Goal: Task Accomplishment & Management: Manage account settings

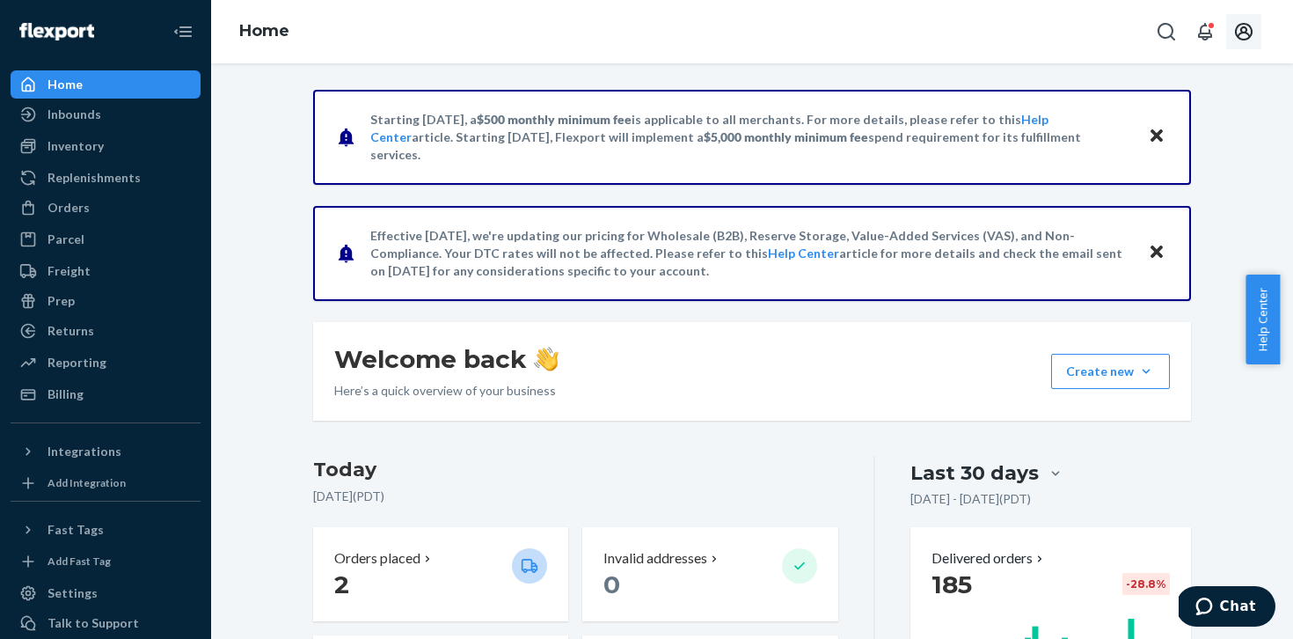
click at [1259, 23] on button "Open account menu" at bounding box center [1243, 31] width 35 height 35
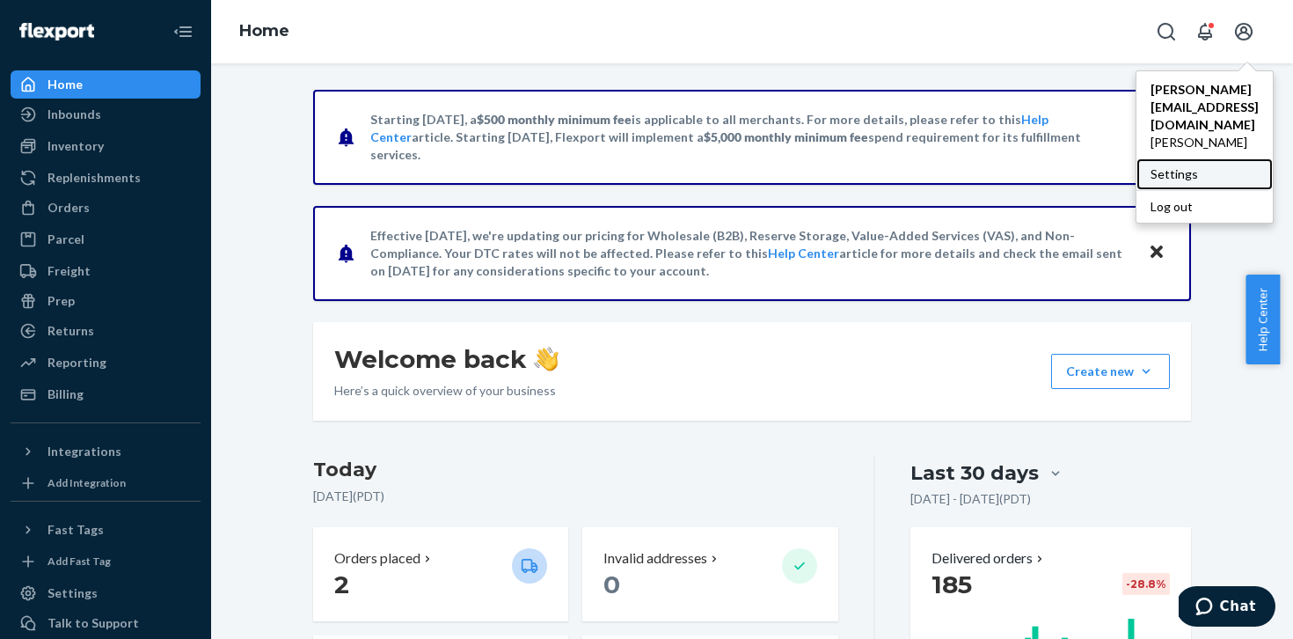
click at [1159, 158] on div "Settings" at bounding box center [1204, 174] width 136 height 32
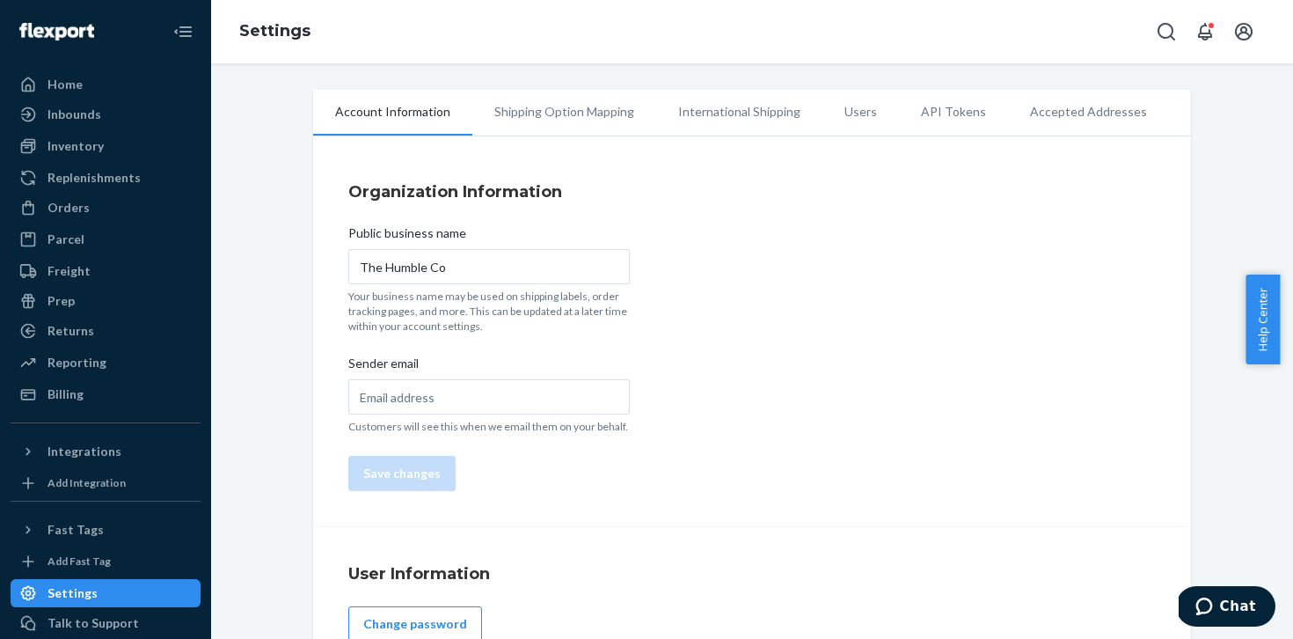
click at [847, 108] on li "Users" at bounding box center [860, 112] width 77 height 44
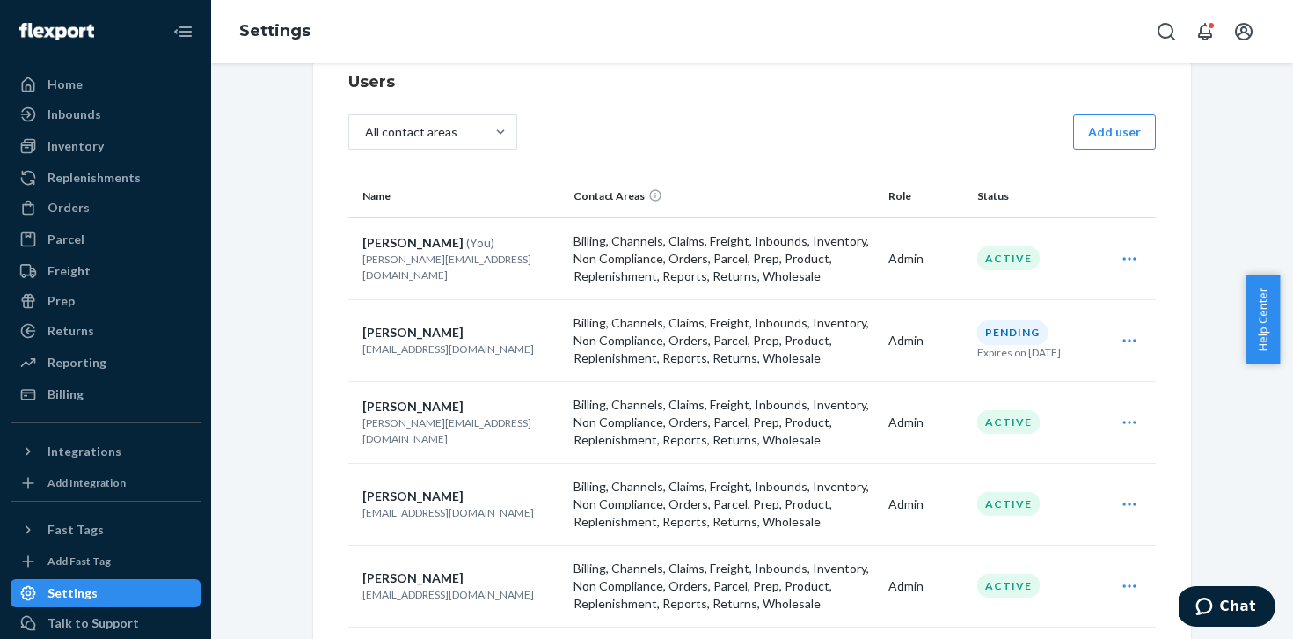
scroll to position [135, 0]
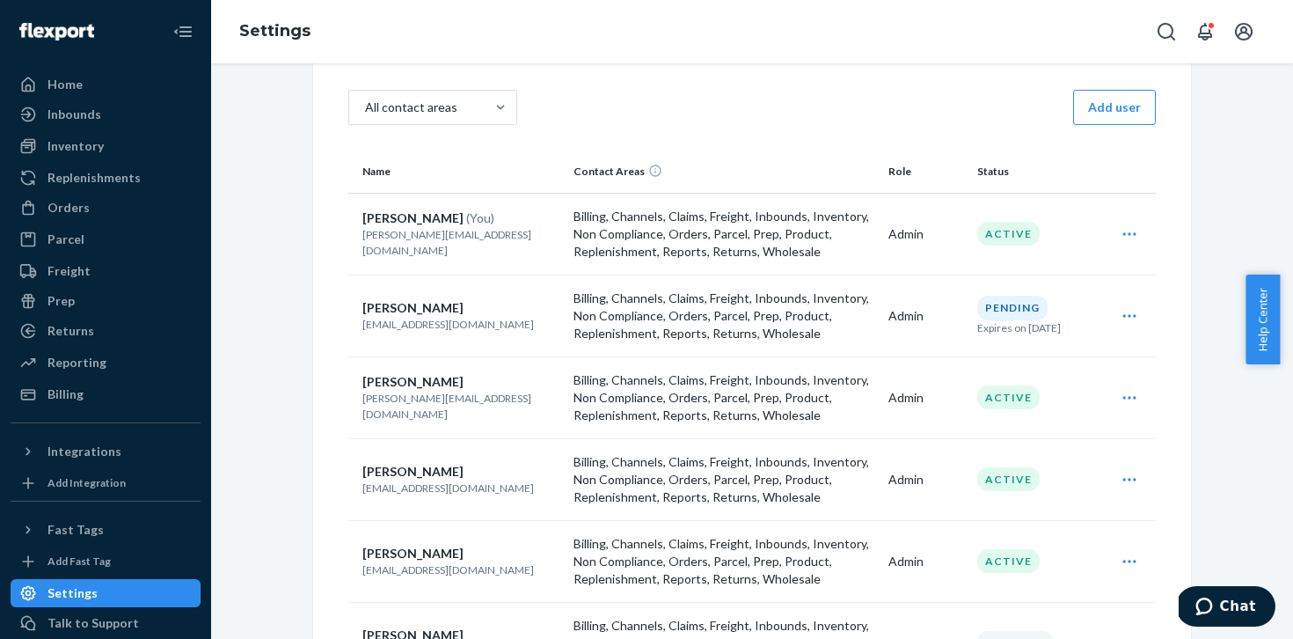
click at [1128, 313] on icon "Open user actions" at bounding box center [1130, 316] width 18 height 18
click at [1063, 358] on span "Resend invite" at bounding box center [1048, 359] width 109 height 12
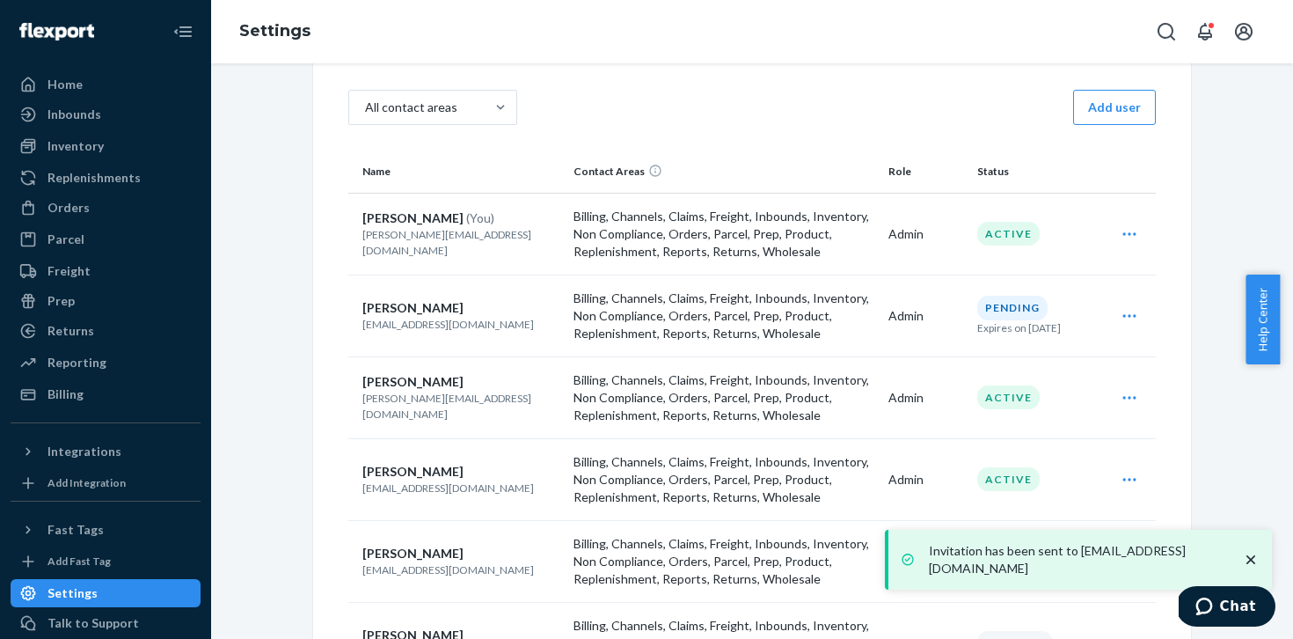
click at [1121, 237] on icon "Open user actions" at bounding box center [1130, 234] width 18 height 18
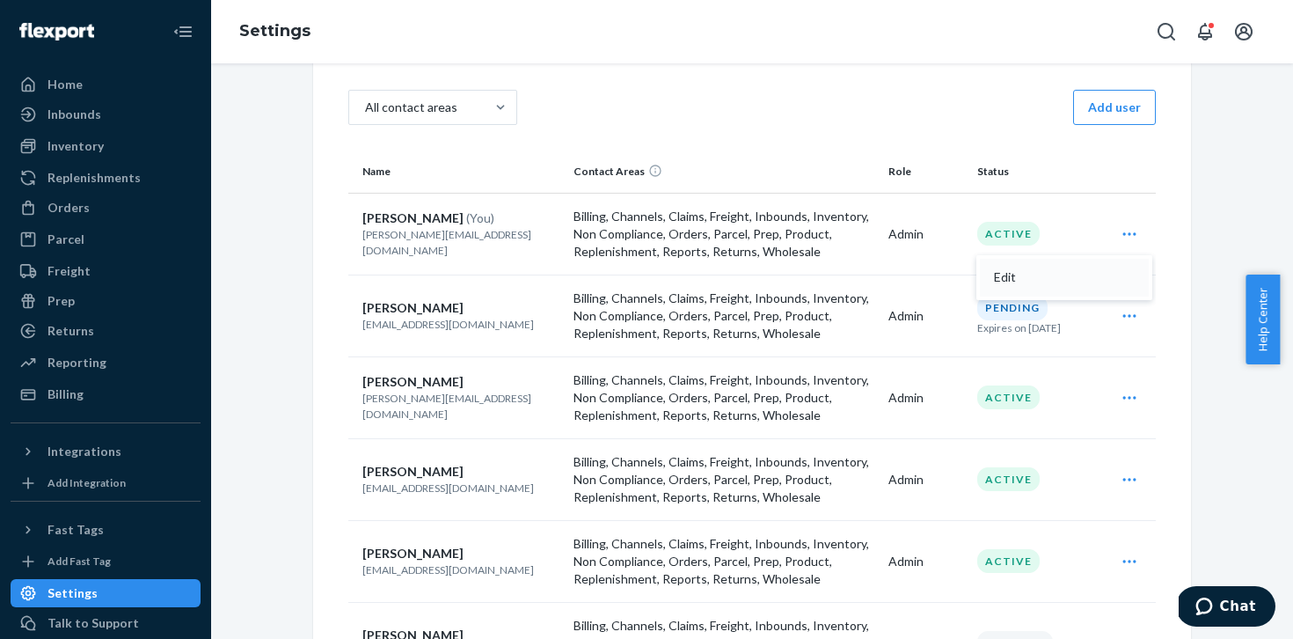
click at [1017, 271] on span "Edit" at bounding box center [1048, 277] width 109 height 12
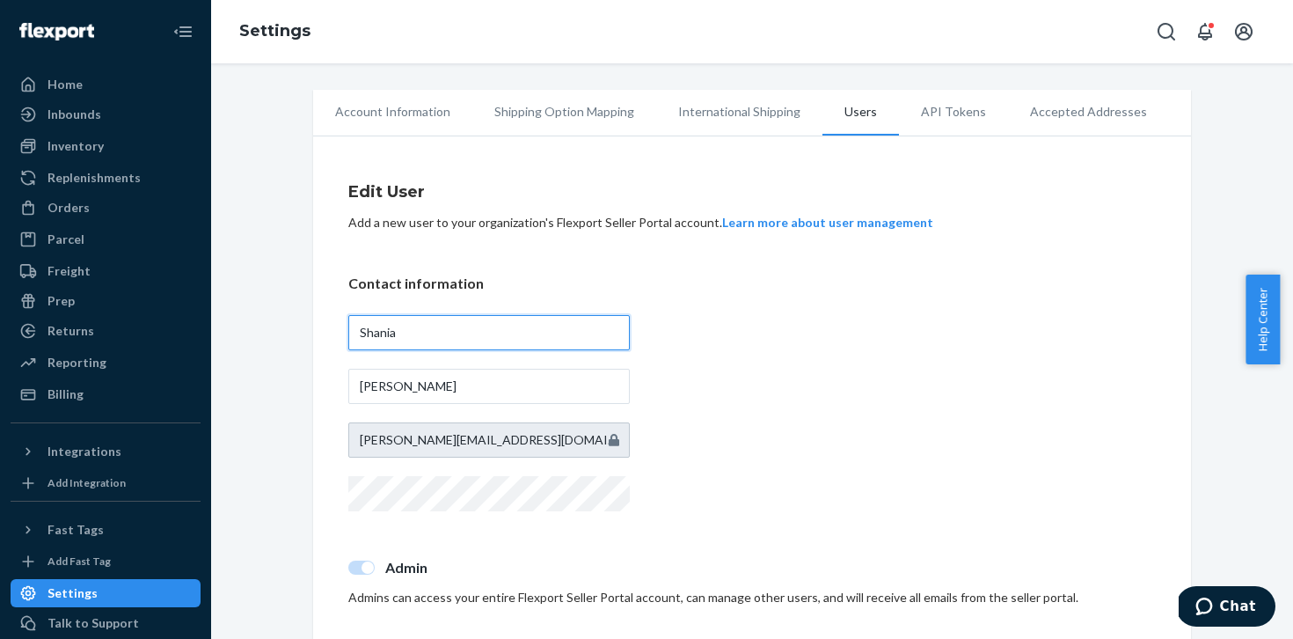
click at [431, 325] on input "Shania" at bounding box center [488, 332] width 281 height 35
type input "[PERSON_NAME]"
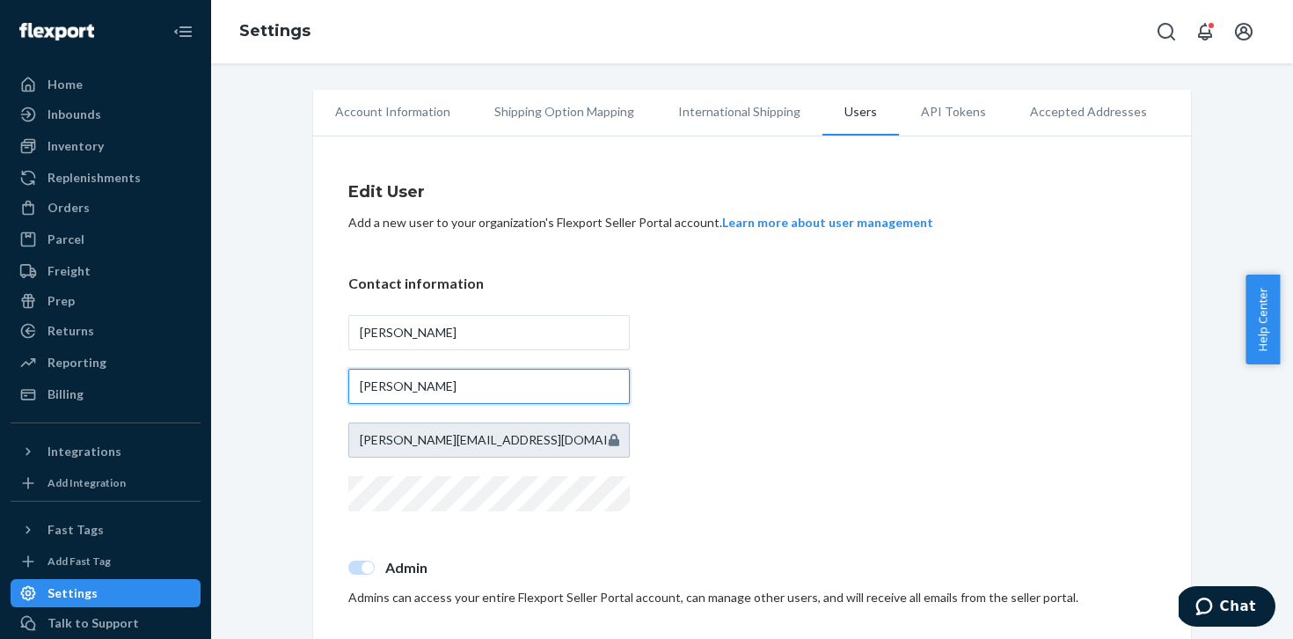
type input "[PERSON_NAME]"
click at [759, 289] on p "Contact information" at bounding box center [751, 284] width 807 height 20
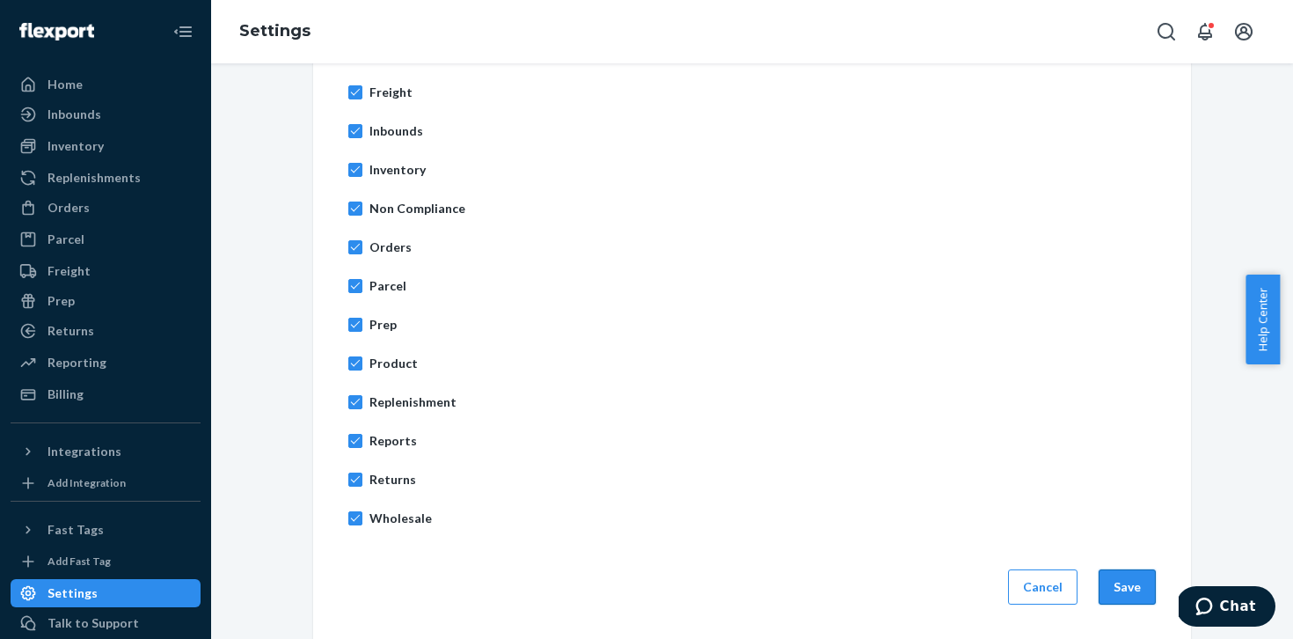
click at [1123, 585] on button "Save" at bounding box center [1127, 586] width 57 height 35
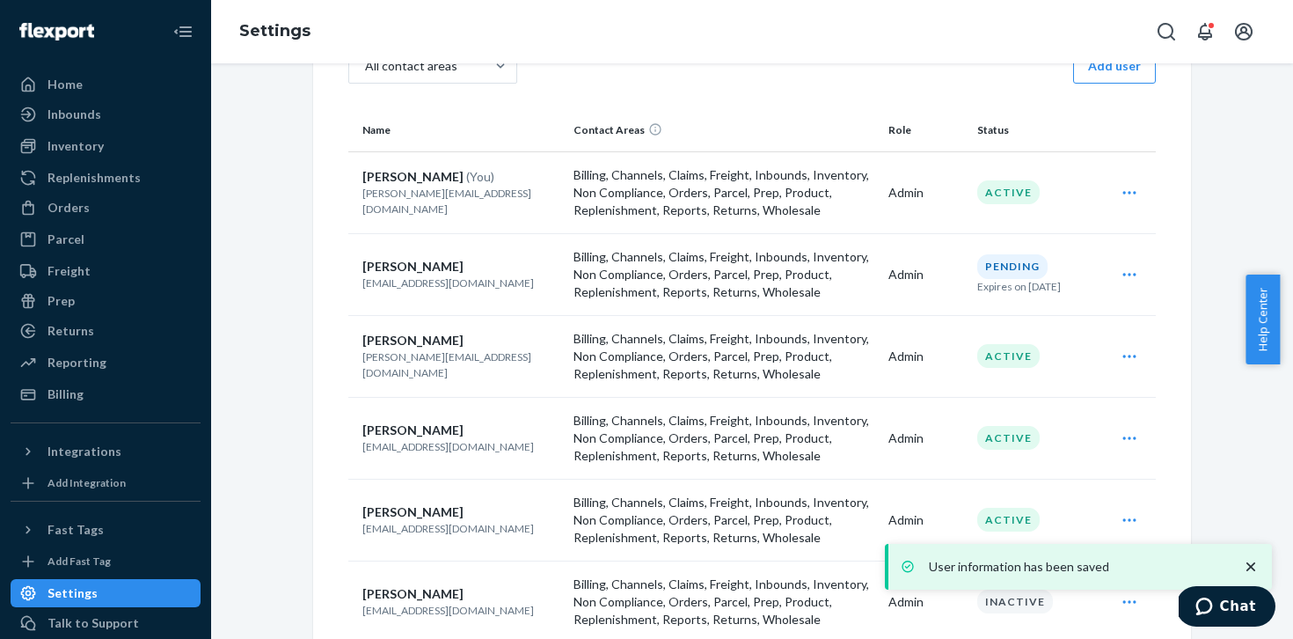
scroll to position [231, 0]
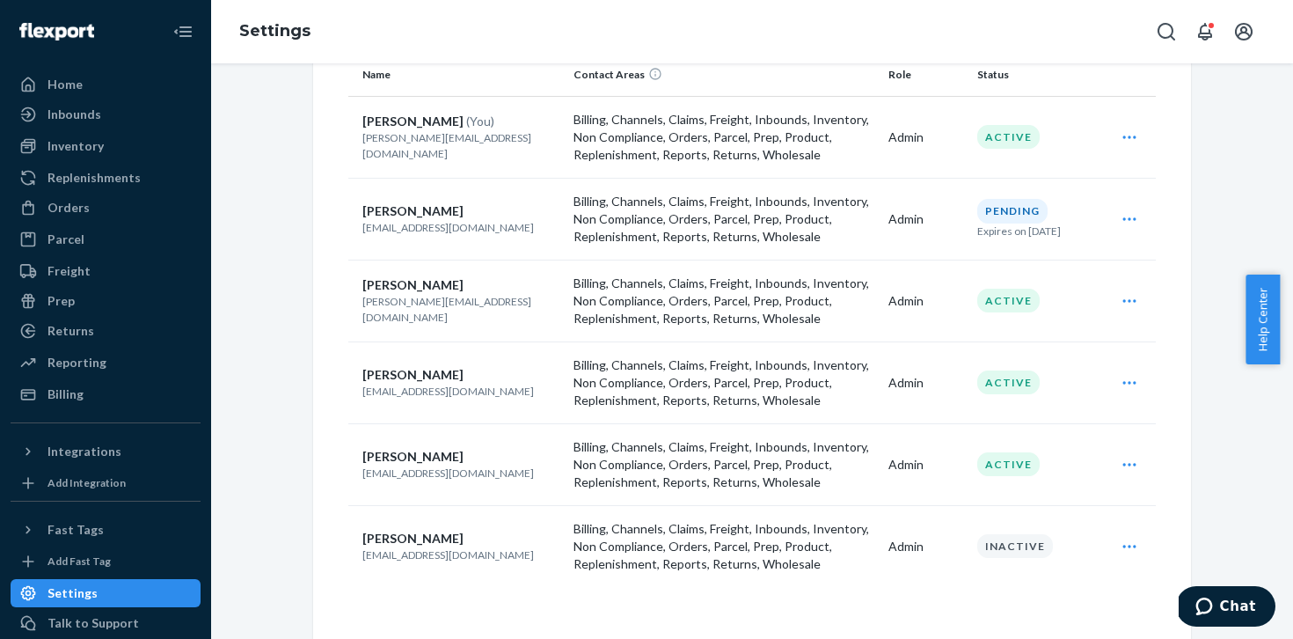
click at [1122, 544] on icon "Open user actions" at bounding box center [1128, 545] width 13 height 3
click at [1245, 535] on div "Account Information Shipping Option Mapping International Shipping Users API To…" at bounding box center [751, 248] width 1055 height 781
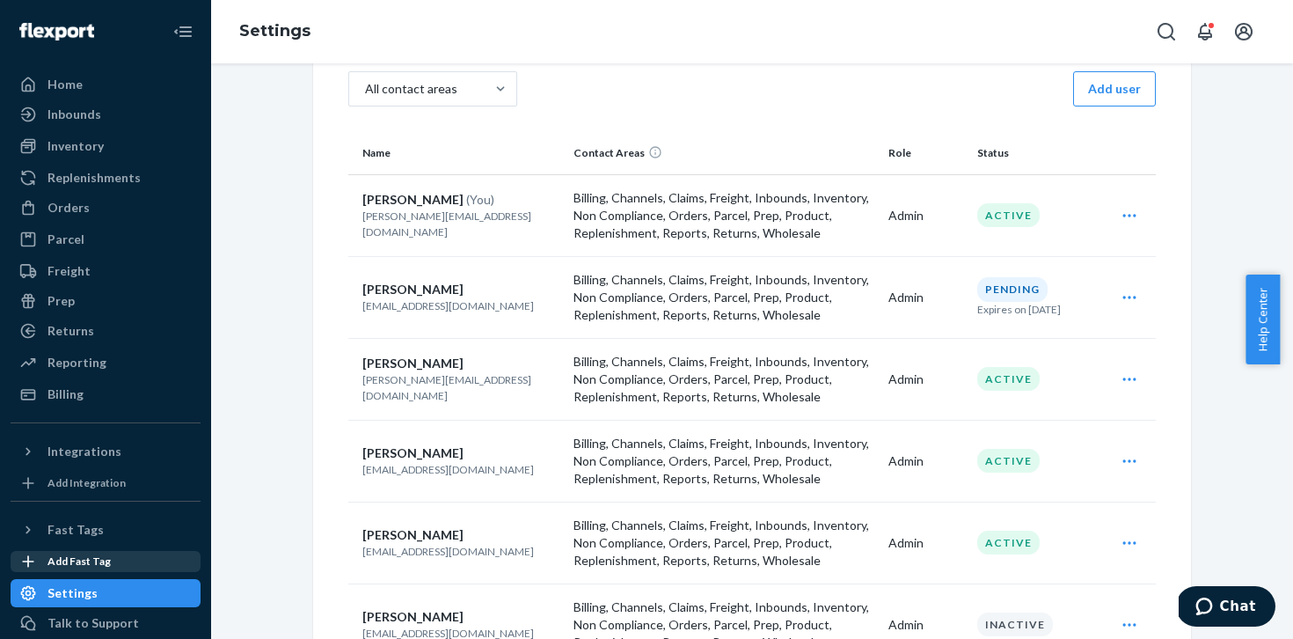
scroll to position [155, 0]
